Goal: Navigation & Orientation: Find specific page/section

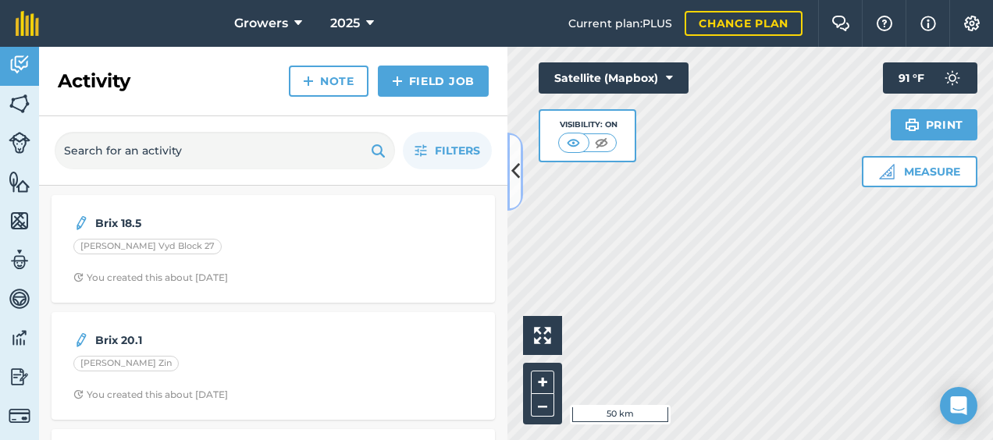
click at [518, 164] on icon at bounding box center [515, 171] width 9 height 27
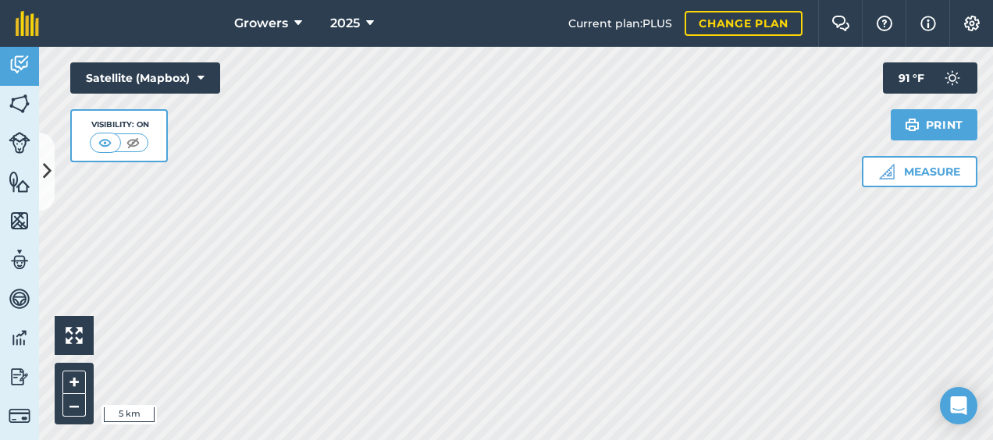
click at [481, 440] on html "Growers 2025 Current plan : PLUS Change plan Farm Chat Help Info Settings Growe…" at bounding box center [496, 220] width 993 height 440
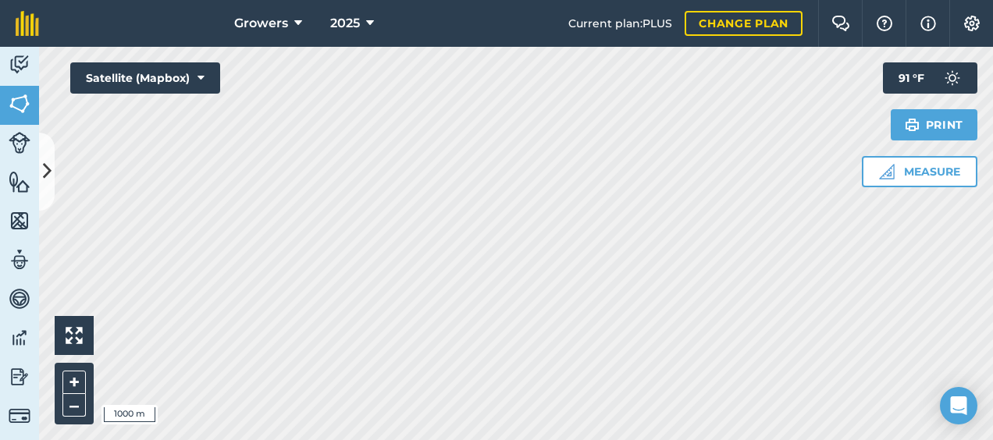
click at [483, 0] on html "Growers 2025 Current plan : PLUS Change plan Farm Chat Help Info Settings Growe…" at bounding box center [496, 220] width 993 height 440
